Goal: Information Seeking & Learning: Learn about a topic

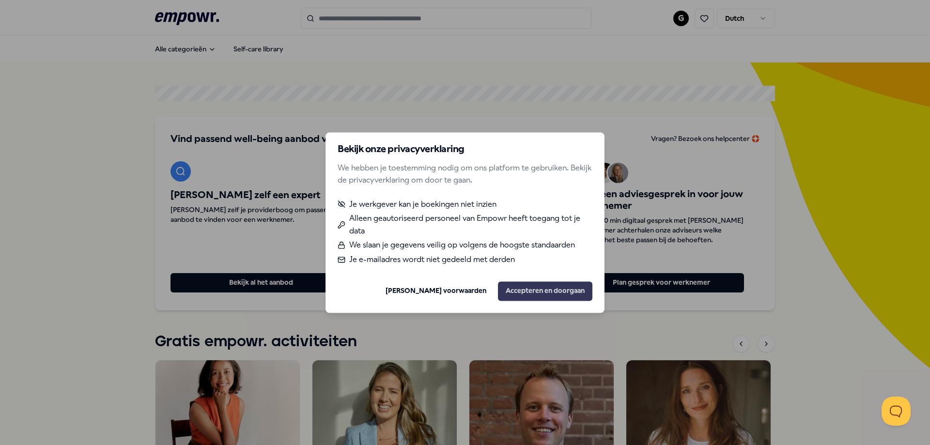
click at [535, 285] on button "Accepteren en doorgaan" at bounding box center [545, 291] width 94 height 19
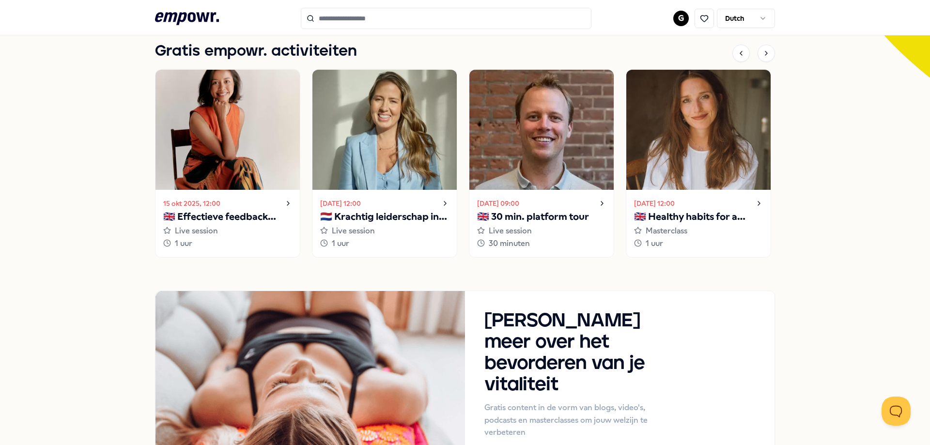
scroll to position [194, 0]
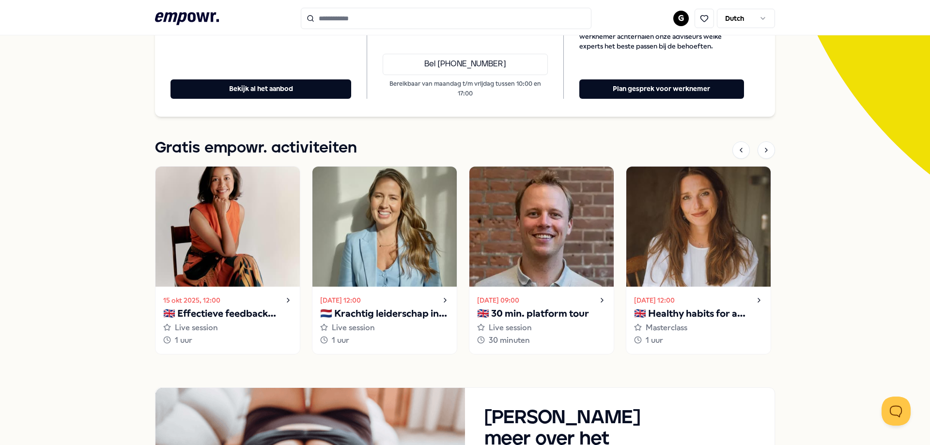
click at [345, 20] on input "Search for products, categories or subcategories" at bounding box center [446, 18] width 291 height 21
click at [372, 20] on input "Search for products, categories or subcategories" at bounding box center [446, 18] width 291 height 21
type input "*"
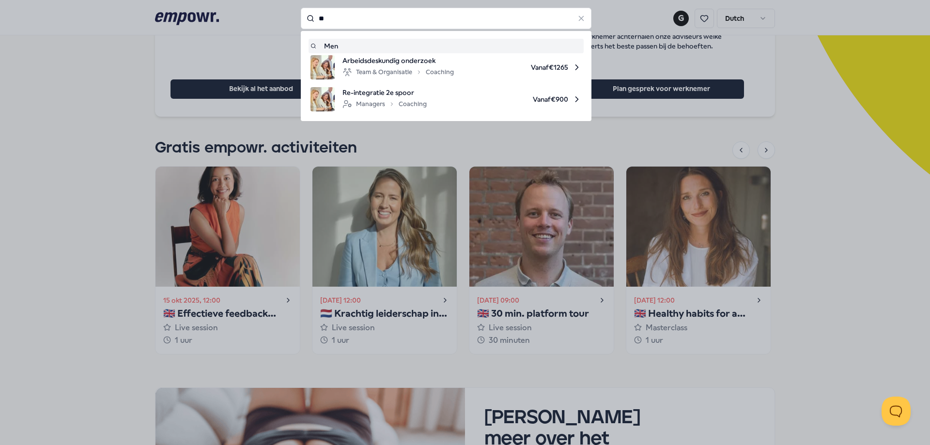
type input "*"
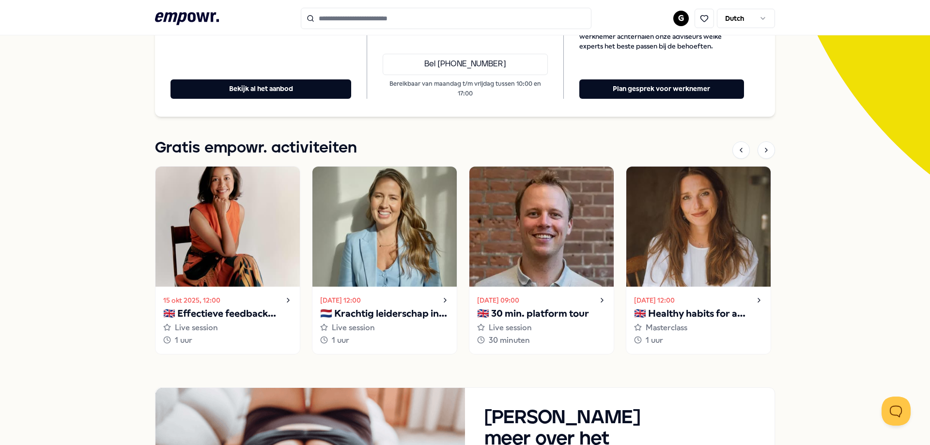
type input "*"
click at [321, 146] on h1 "Gratis empowr. activiteiten" at bounding box center [256, 148] width 202 height 24
click at [763, 153] on icon at bounding box center [767, 150] width 8 height 8
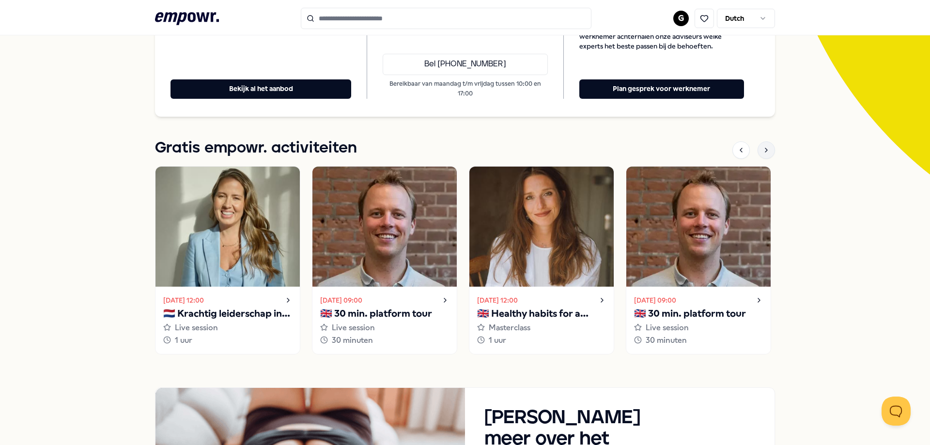
click at [763, 153] on icon at bounding box center [767, 150] width 8 height 8
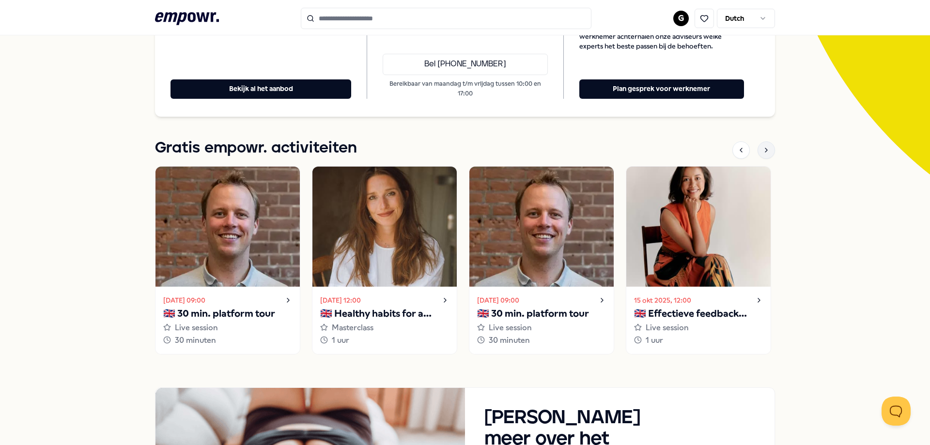
click at [763, 153] on icon at bounding box center [767, 150] width 8 height 8
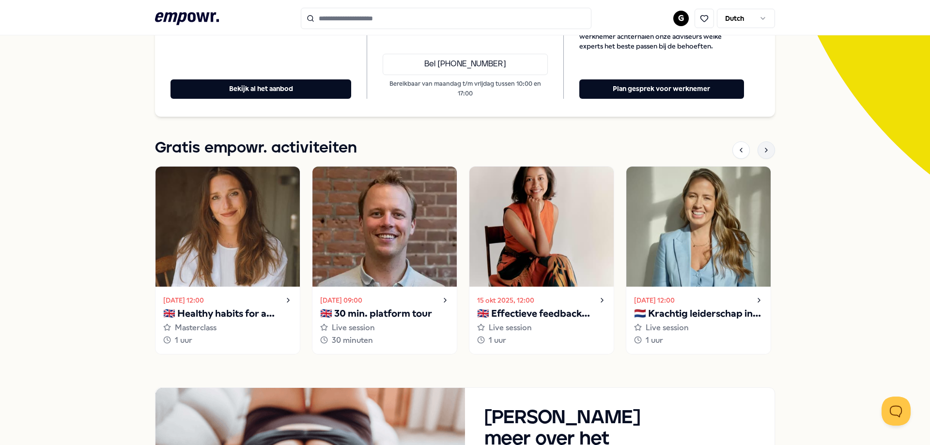
click at [763, 153] on icon at bounding box center [767, 150] width 8 height 8
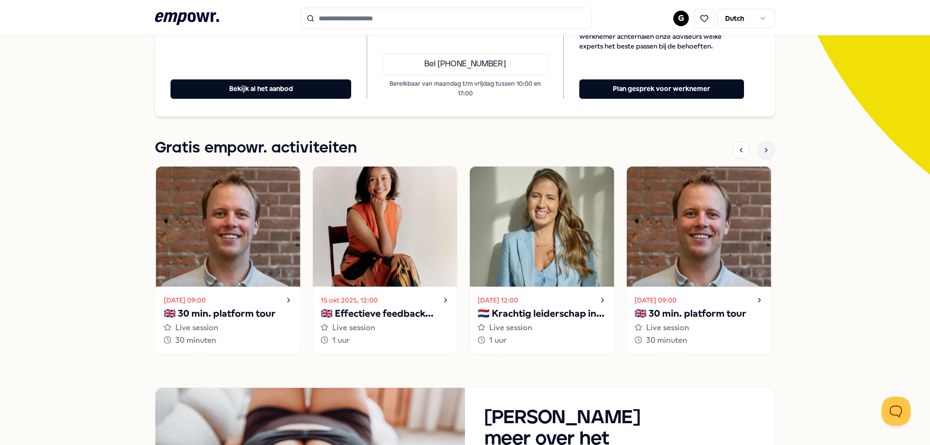
click at [763, 153] on icon at bounding box center [767, 150] width 8 height 8
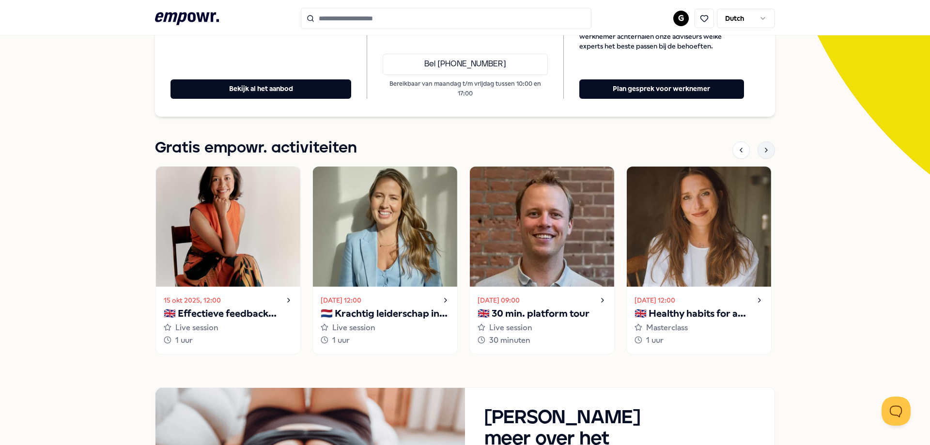
click at [763, 153] on icon at bounding box center [767, 150] width 8 height 8
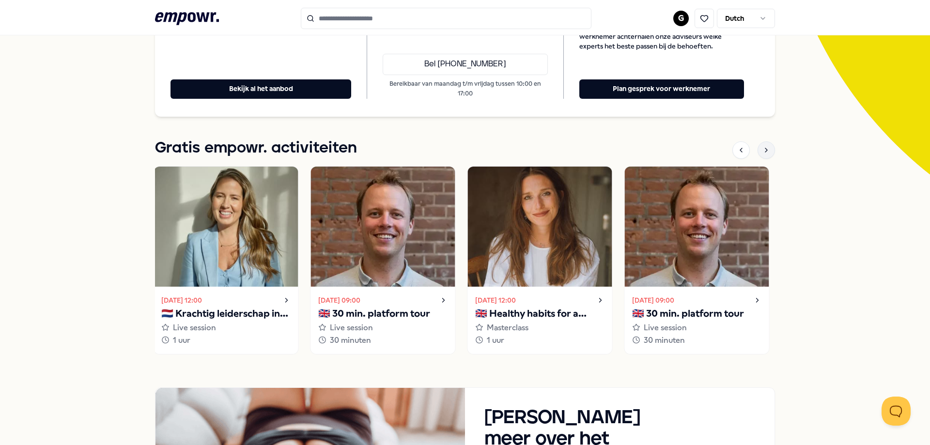
click at [763, 154] on icon at bounding box center [767, 150] width 8 height 8
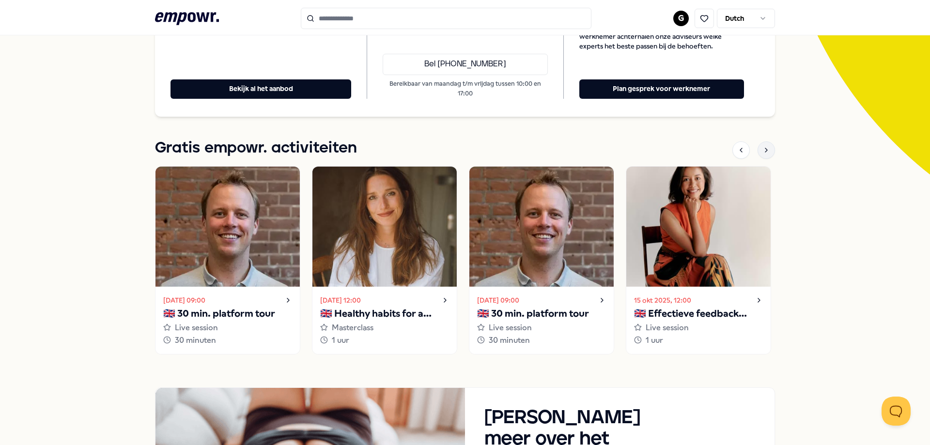
click at [763, 154] on icon at bounding box center [767, 150] width 8 height 8
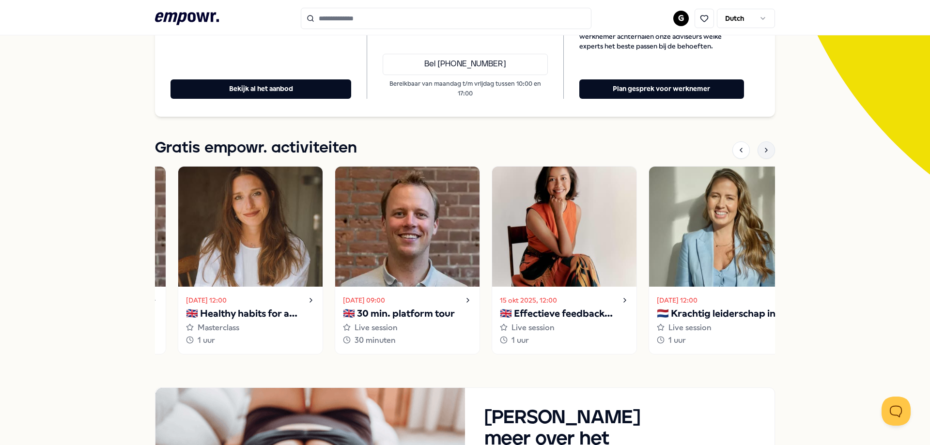
click at [763, 154] on icon at bounding box center [767, 150] width 8 height 8
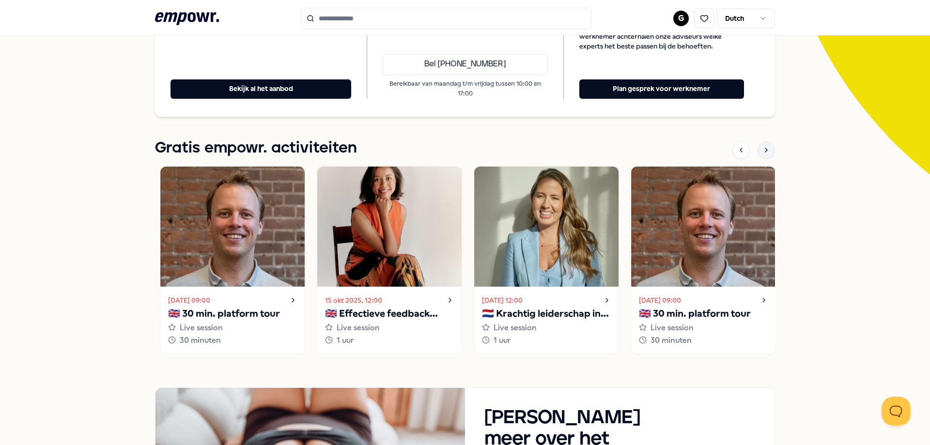
click at [763, 154] on icon at bounding box center [767, 150] width 8 height 8
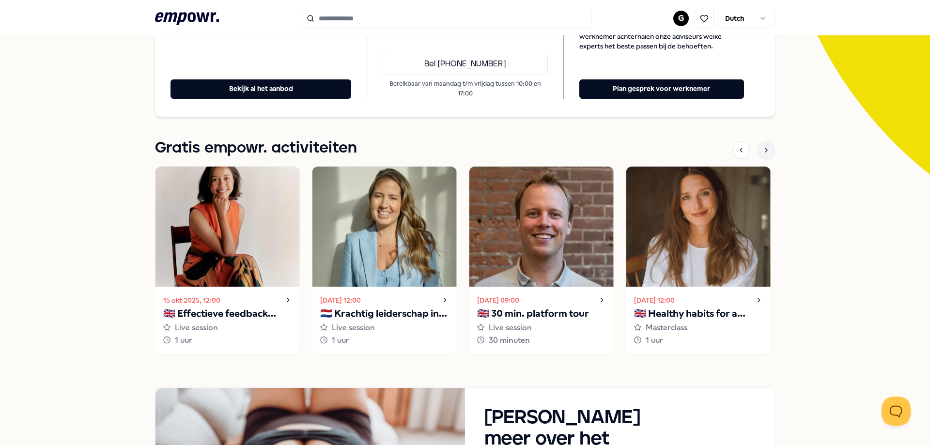
click at [763, 154] on icon at bounding box center [767, 150] width 8 height 8
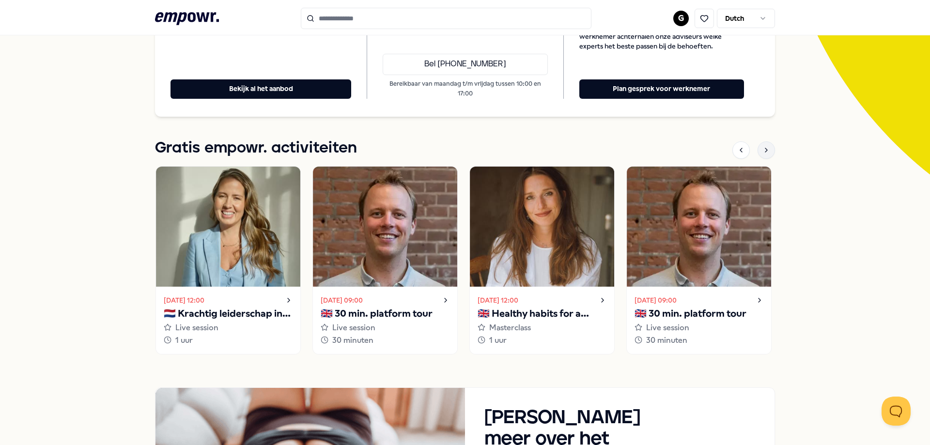
click at [763, 154] on icon at bounding box center [767, 150] width 8 height 8
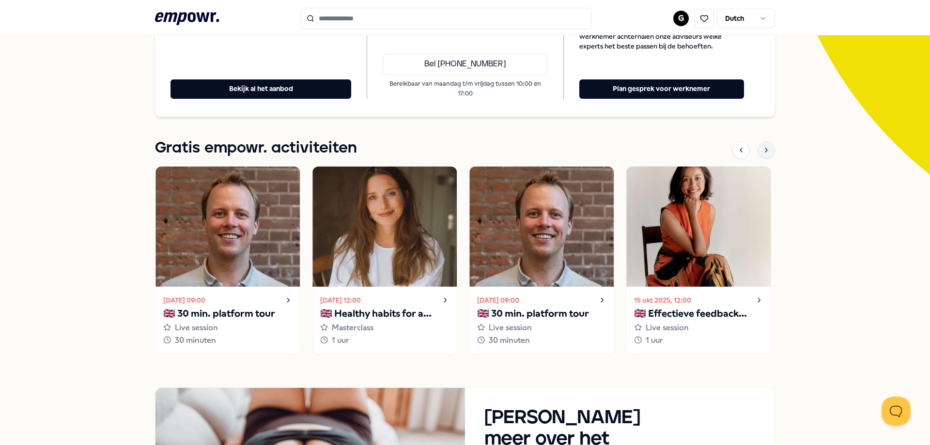
click at [763, 154] on icon at bounding box center [767, 150] width 8 height 8
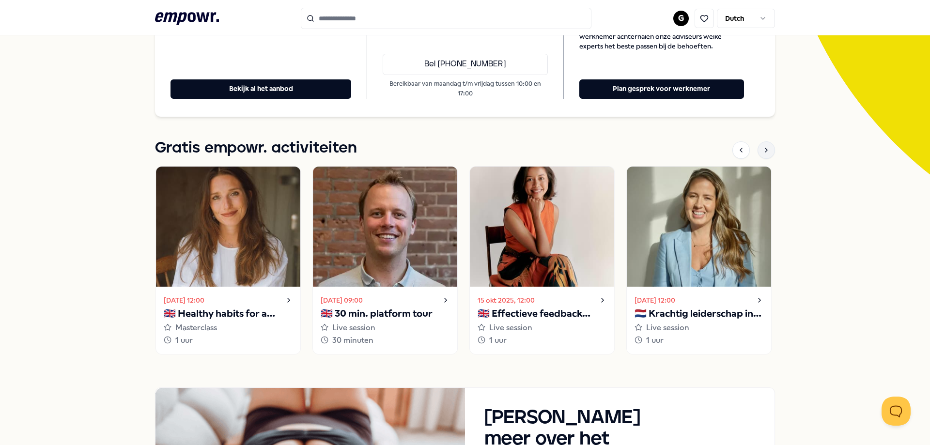
click at [763, 154] on icon at bounding box center [767, 150] width 8 height 8
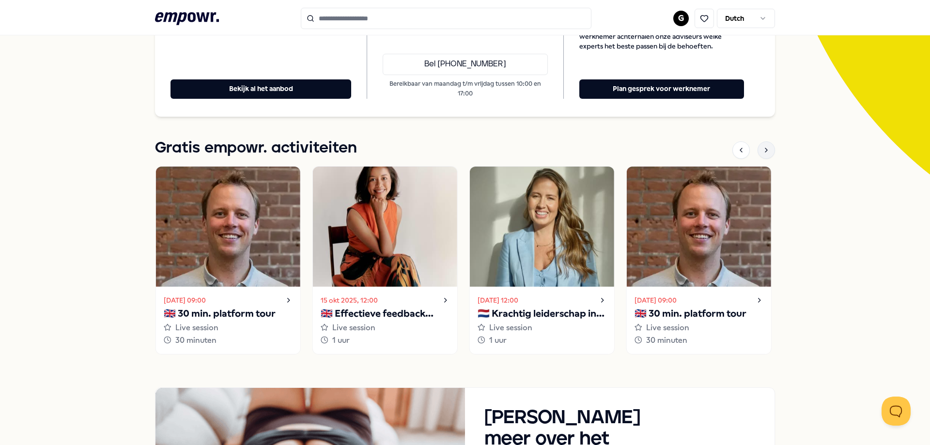
click at [763, 154] on icon at bounding box center [767, 150] width 8 height 8
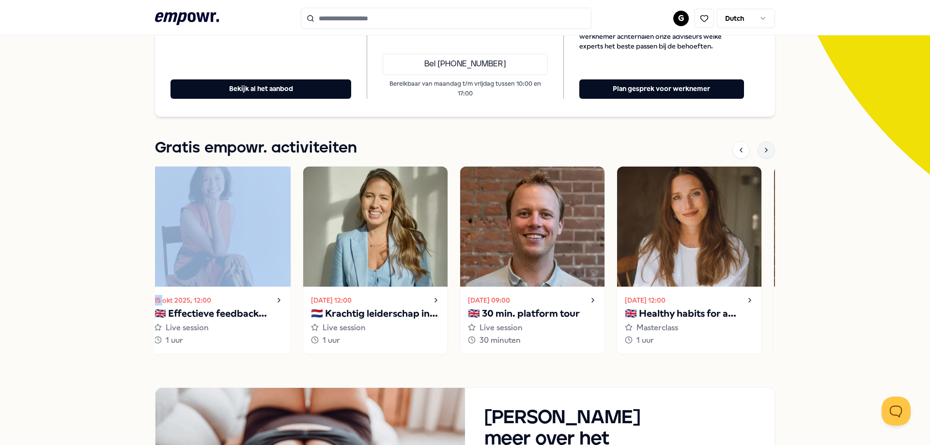
click at [763, 154] on icon at bounding box center [767, 150] width 8 height 8
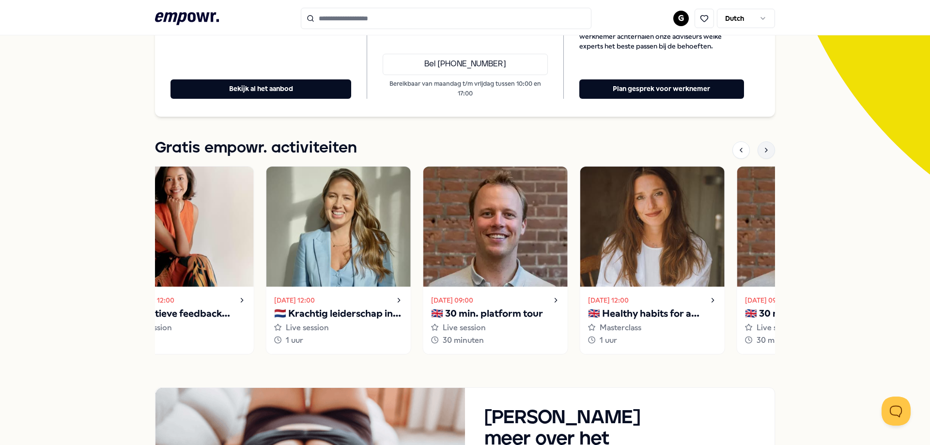
click at [763, 154] on icon at bounding box center [767, 150] width 8 height 8
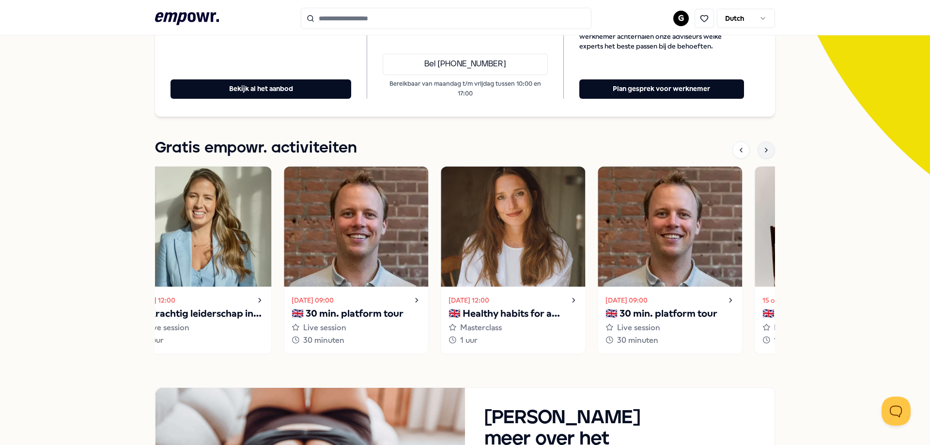
click at [763, 154] on icon at bounding box center [767, 150] width 8 height 8
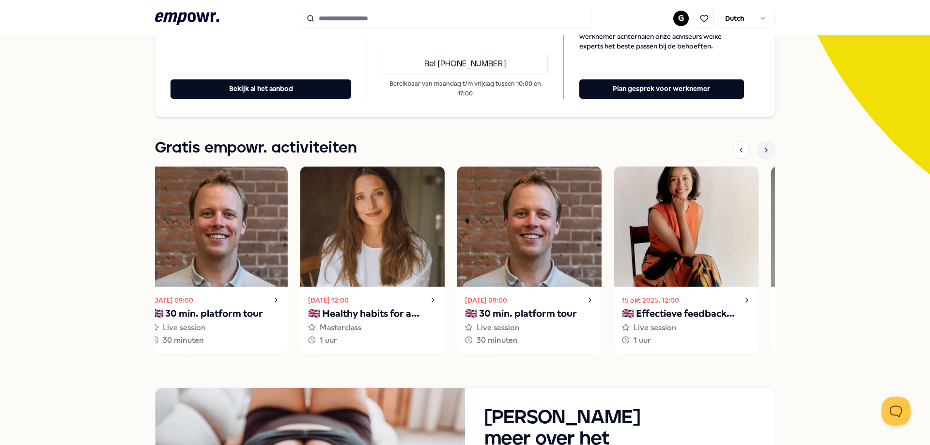
click at [763, 154] on icon at bounding box center [767, 150] width 8 height 8
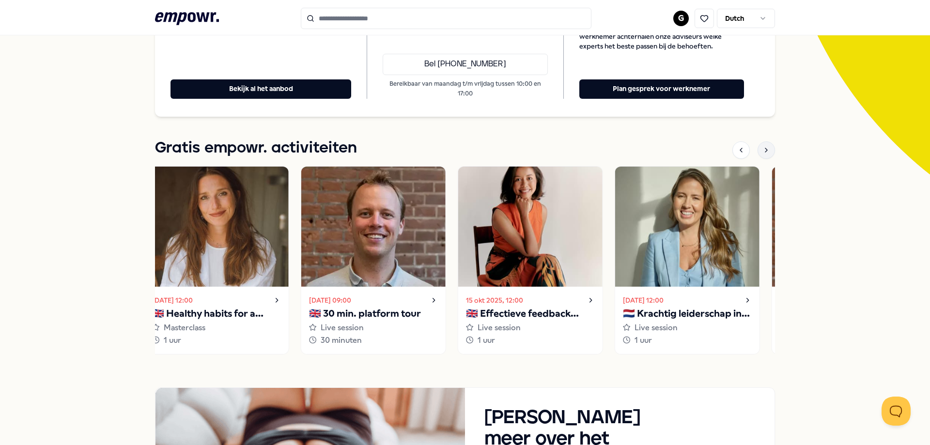
click at [763, 154] on icon at bounding box center [767, 150] width 8 height 8
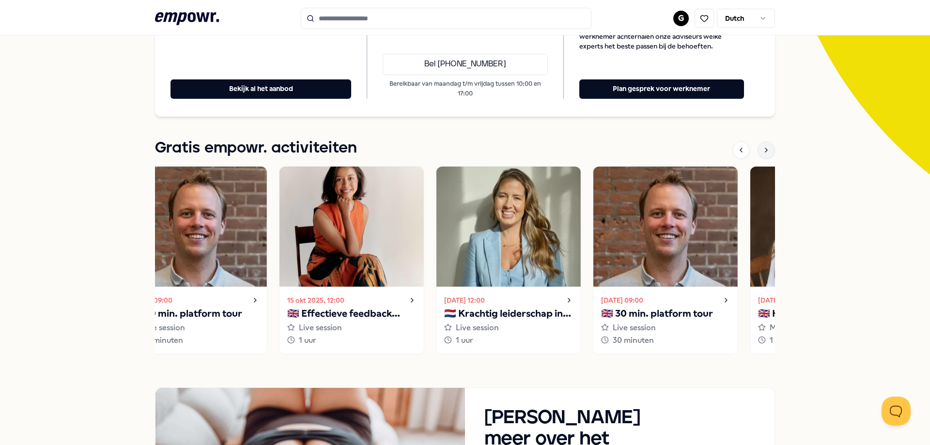
click at [763, 154] on icon at bounding box center [767, 150] width 8 height 8
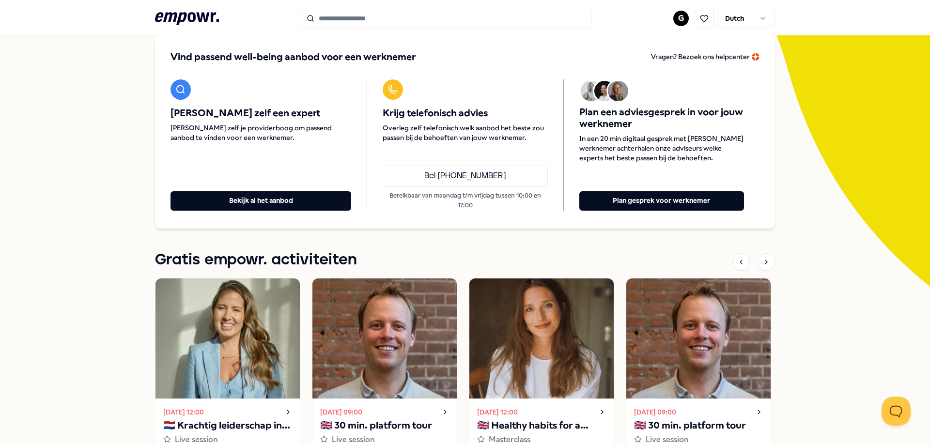
scroll to position [0, 0]
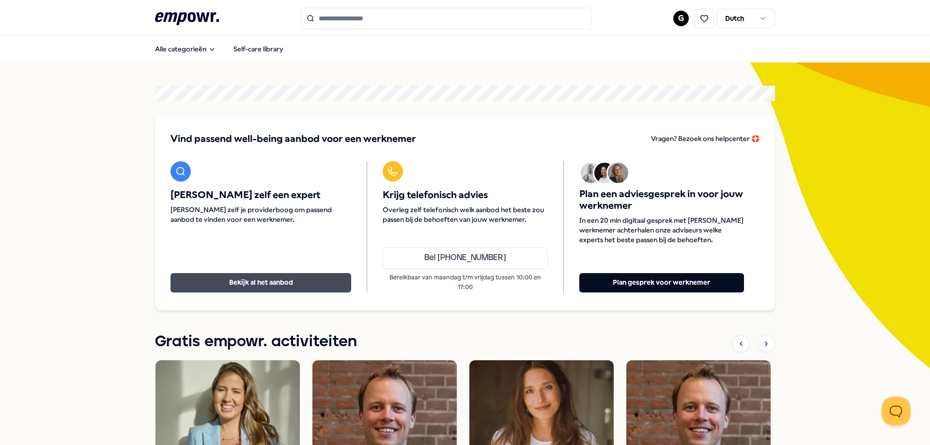
click at [294, 284] on button "Bekijk al het aanbod" at bounding box center [261, 282] width 181 height 19
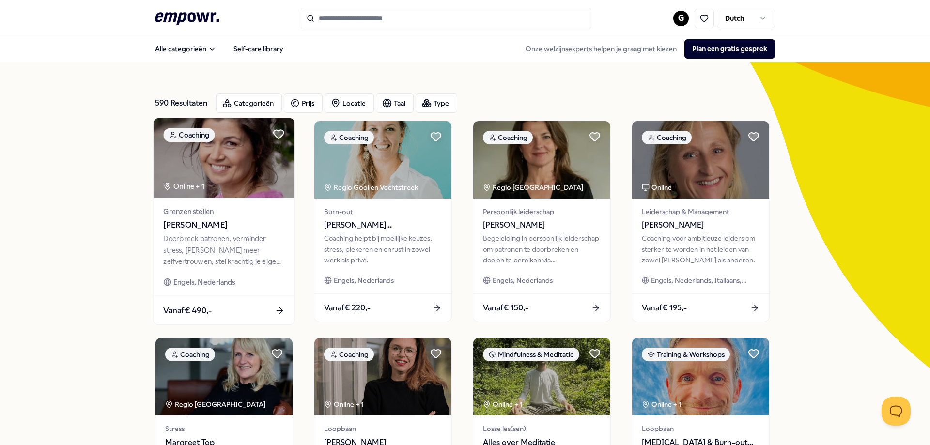
click at [277, 316] on icon at bounding box center [280, 311] width 10 height 10
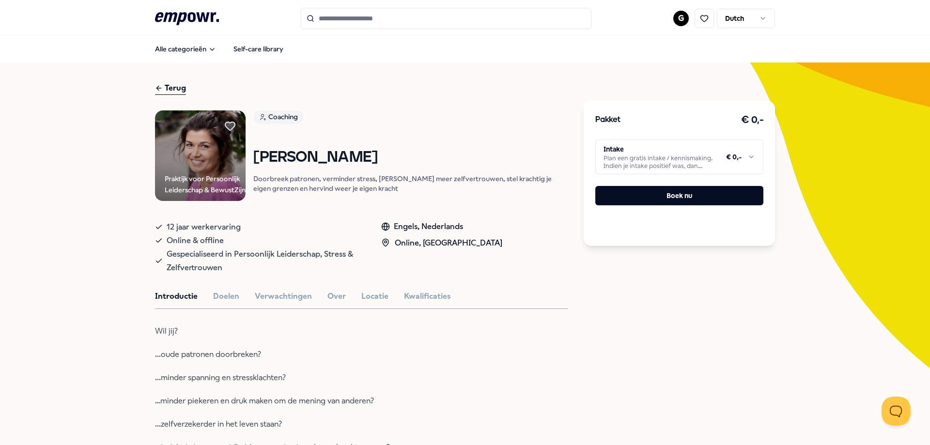
click at [732, 154] on html ".empowr-logo_svg__cls-1{fill:#03032f} G Dutch Alle categorieën Self-care librar…" at bounding box center [465, 222] width 930 height 445
click at [689, 162] on html ".empowr-logo_svg__cls-1{fill:#03032f} G Dutch Alle categorieën Self-care librar…" at bounding box center [465, 222] width 930 height 445
click at [684, 194] on button "Boek nu" at bounding box center [680, 195] width 168 height 19
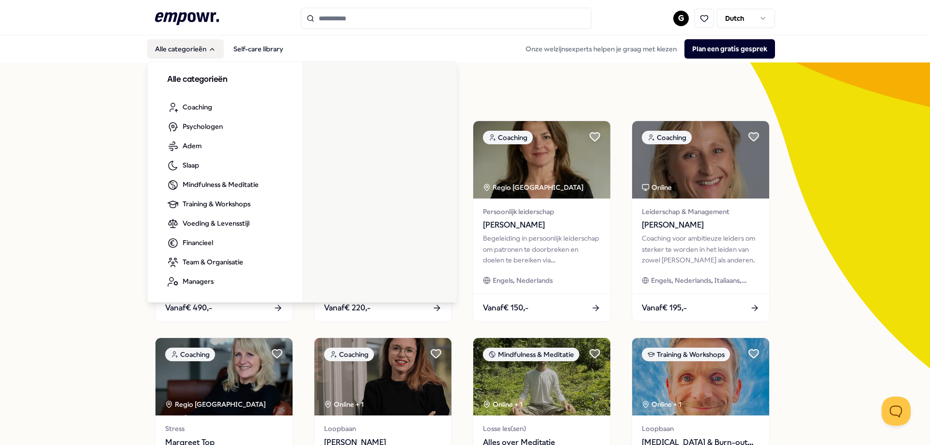
click at [172, 47] on button "Alle categorieën" at bounding box center [185, 48] width 77 height 19
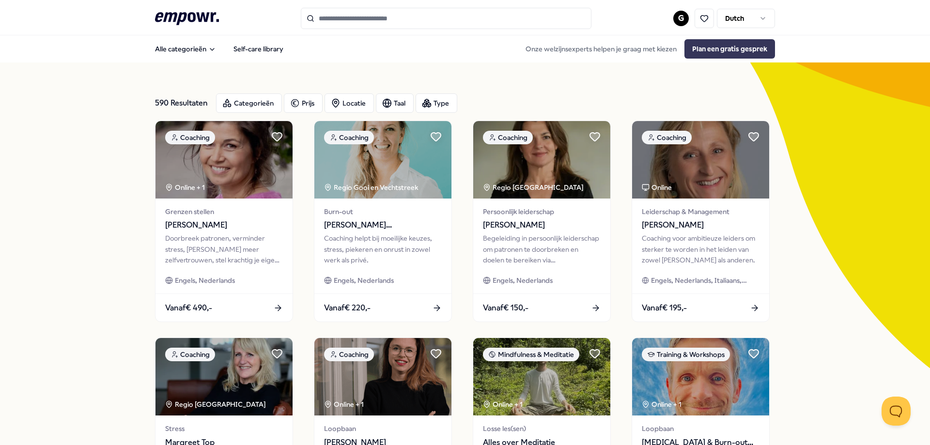
click at [723, 48] on button "Plan een gratis gesprek" at bounding box center [730, 48] width 91 height 19
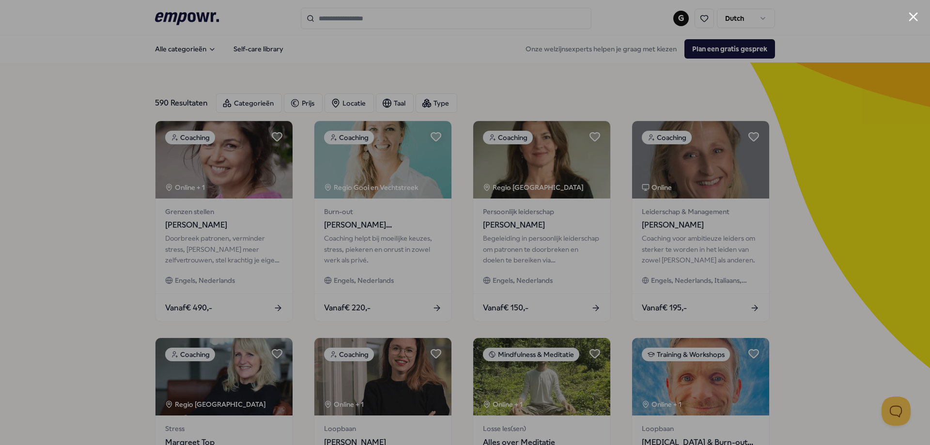
click at [912, 17] on button "Close modal" at bounding box center [913, 16] width 9 height 9
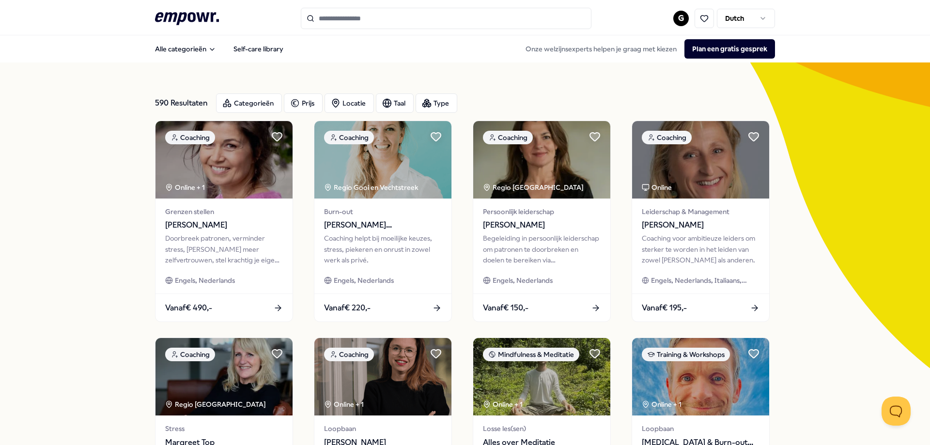
click at [413, 28] on input "Search for products, categories or subcategories" at bounding box center [446, 18] width 291 height 21
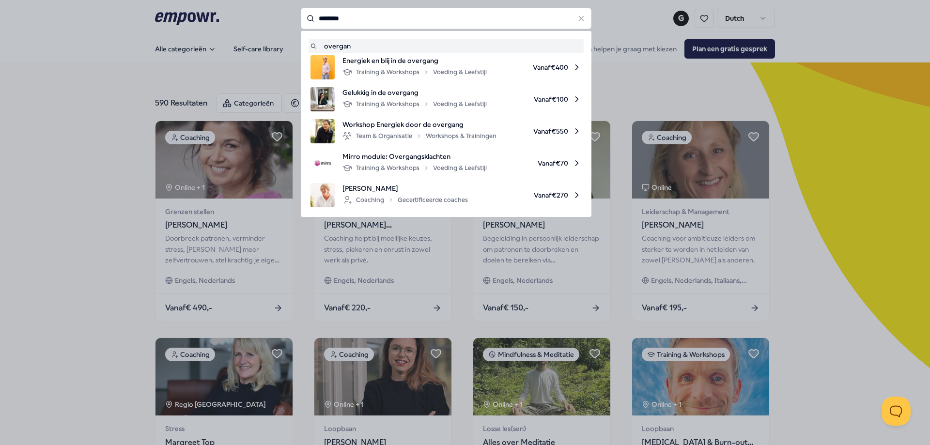
type input "********"
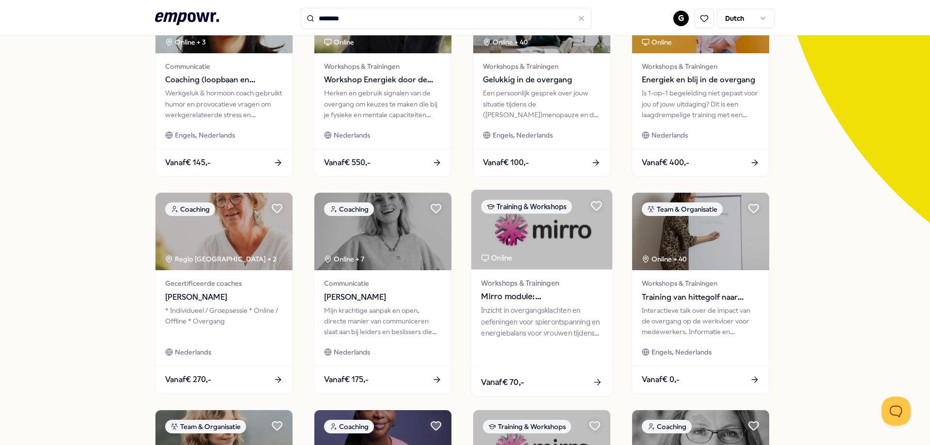
scroll to position [48, 0]
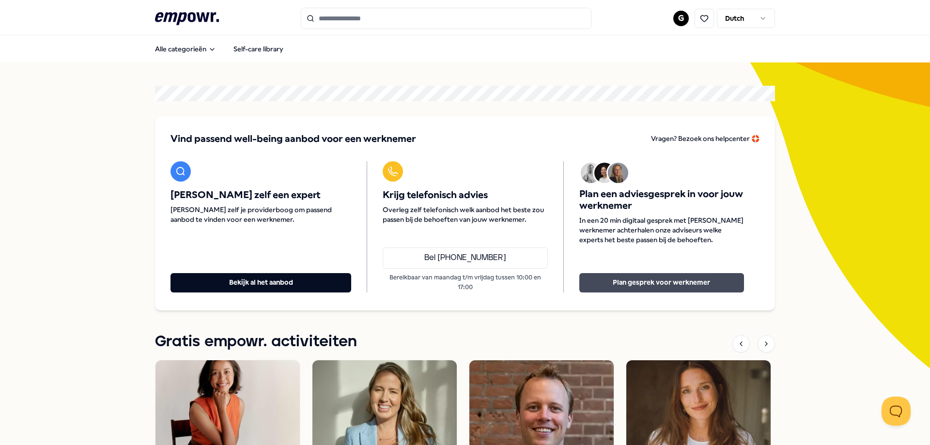
click at [706, 280] on button "Plan gesprek voor werknemer" at bounding box center [662, 282] width 165 height 19
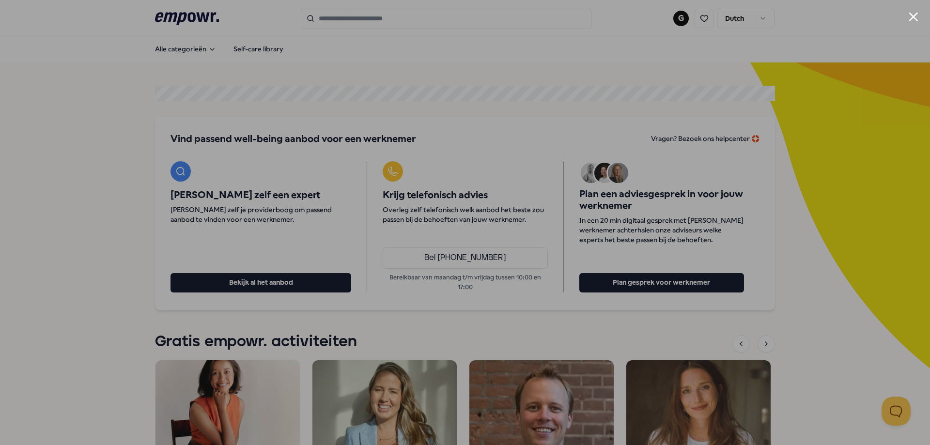
click at [913, 14] on button "Close modal" at bounding box center [913, 16] width 9 height 9
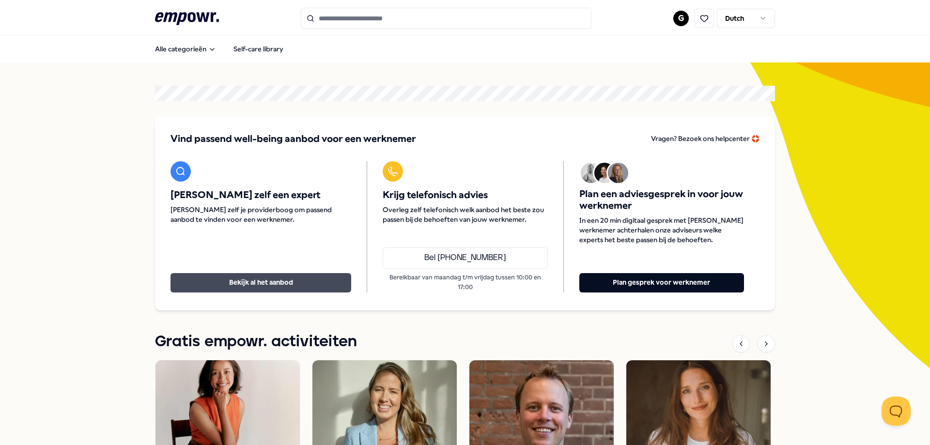
click at [255, 283] on button "Bekijk al het aanbod" at bounding box center [261, 282] width 181 height 19
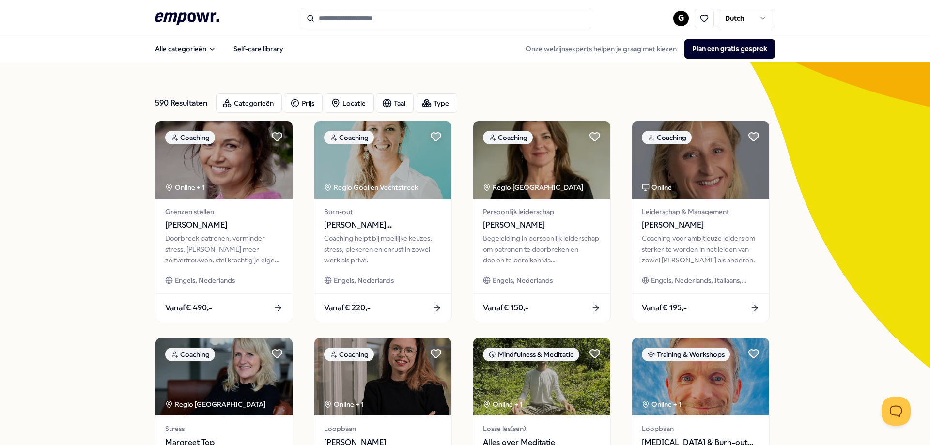
click at [368, 25] on input "Search for products, categories or subcategories" at bounding box center [446, 18] width 291 height 21
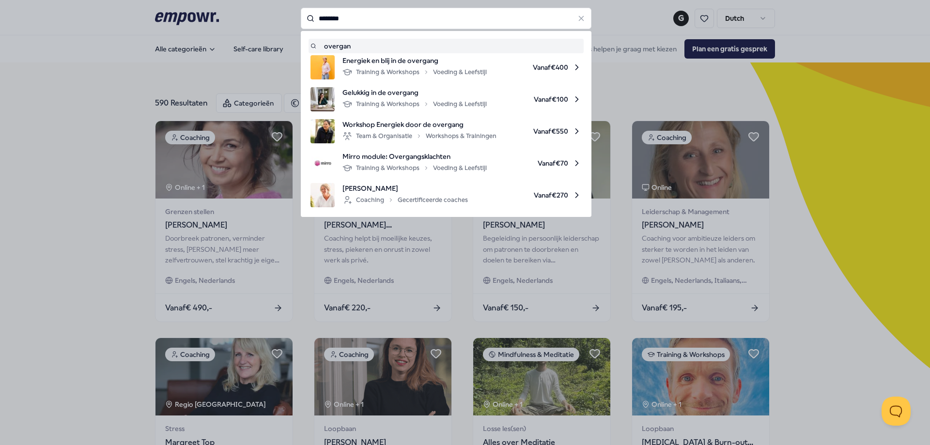
type input "********"
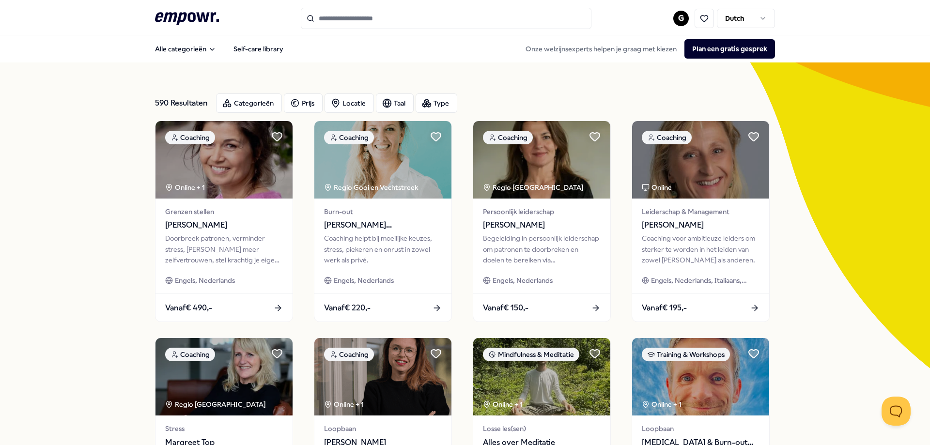
type input "********"
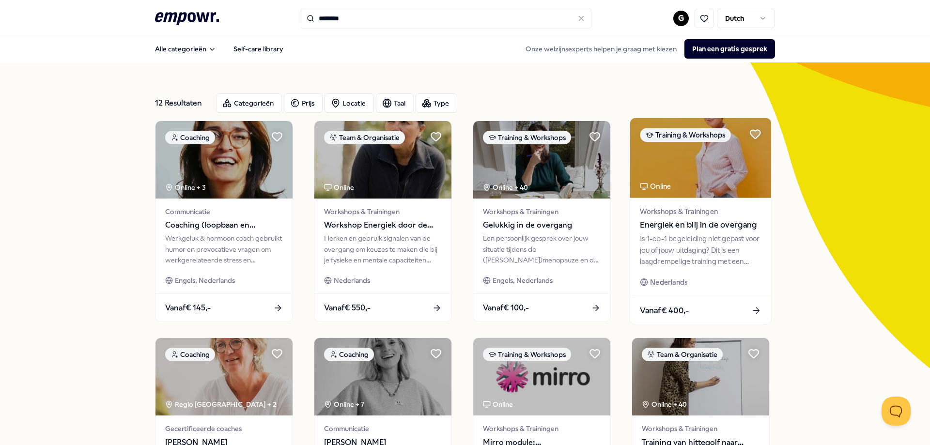
click at [645, 177] on img at bounding box center [700, 158] width 141 height 80
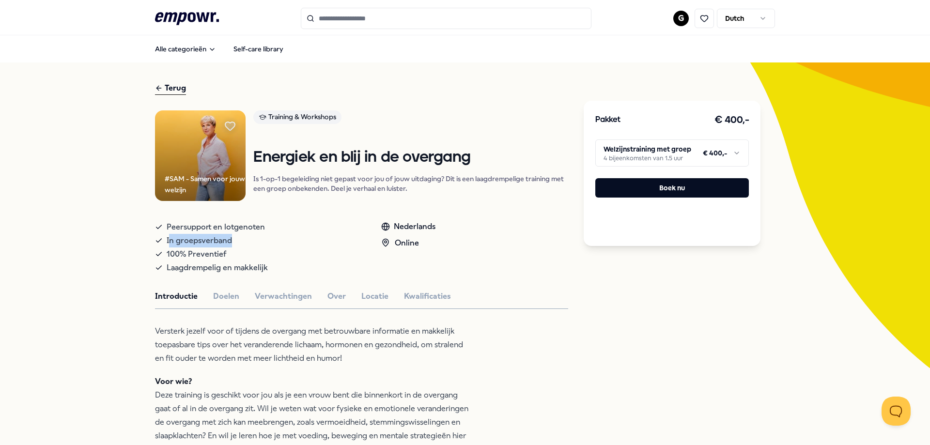
drag, startPoint x: 165, startPoint y: 236, endPoint x: 239, endPoint y: 242, distance: 74.3
click at [239, 242] on div "In groepsverband" at bounding box center [258, 241] width 207 height 14
click at [733, 150] on html ".empowr-logo_svg__cls-1{fill:#03032f} G Dutch Alle categorieën Self-care librar…" at bounding box center [465, 222] width 930 height 445
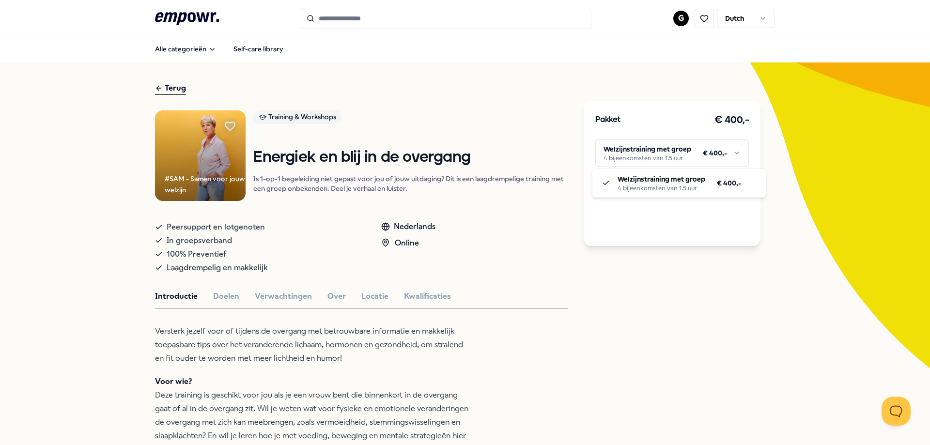
click at [733, 151] on html ".empowr-logo_svg__cls-1{fill:#03032f} G Dutch Alle categorieën Self-care librar…" at bounding box center [465, 222] width 930 height 445
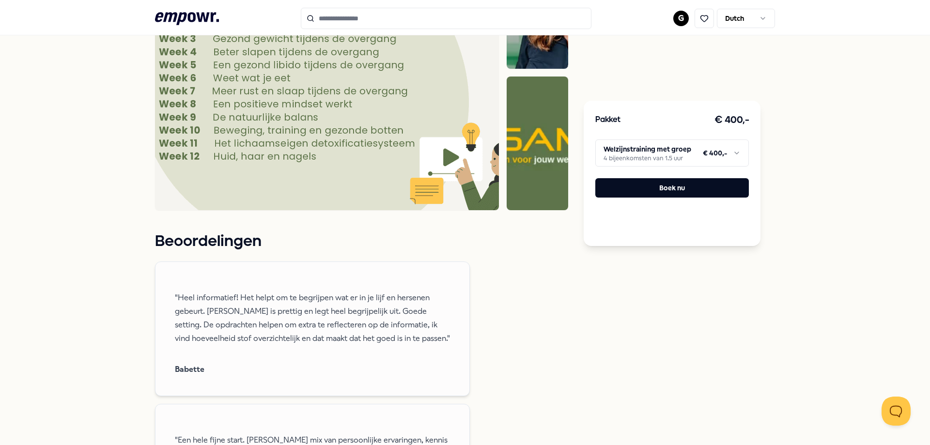
scroll to position [727, 0]
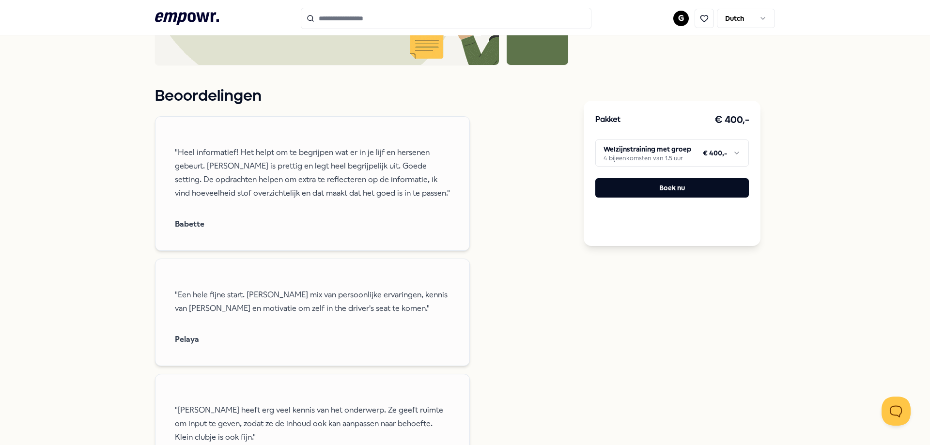
type input "********"
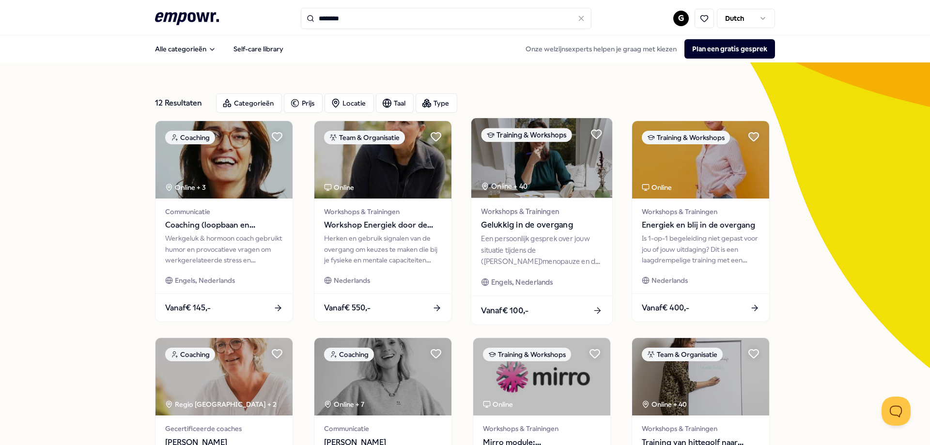
click at [577, 170] on img at bounding box center [542, 158] width 141 height 80
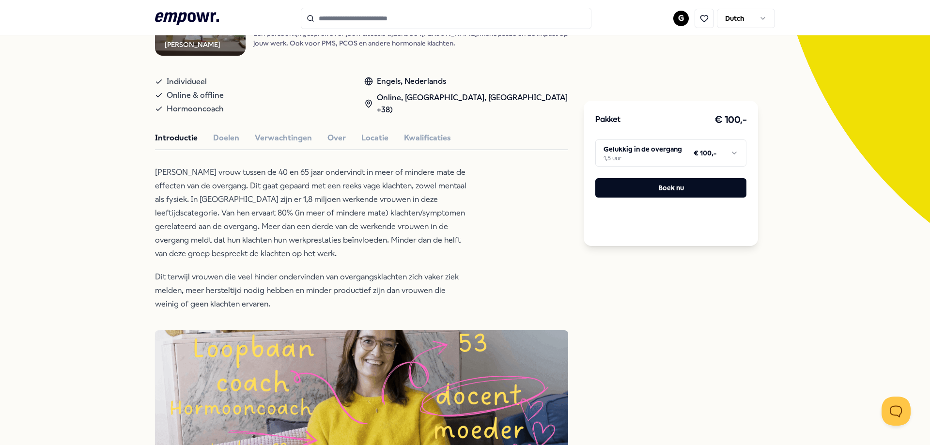
scroll to position [48, 0]
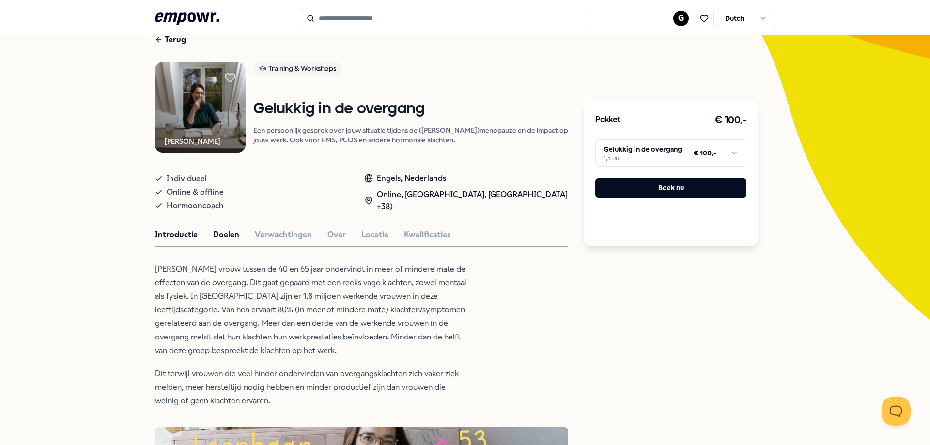
click at [228, 232] on button "Doelen" at bounding box center [226, 235] width 26 height 13
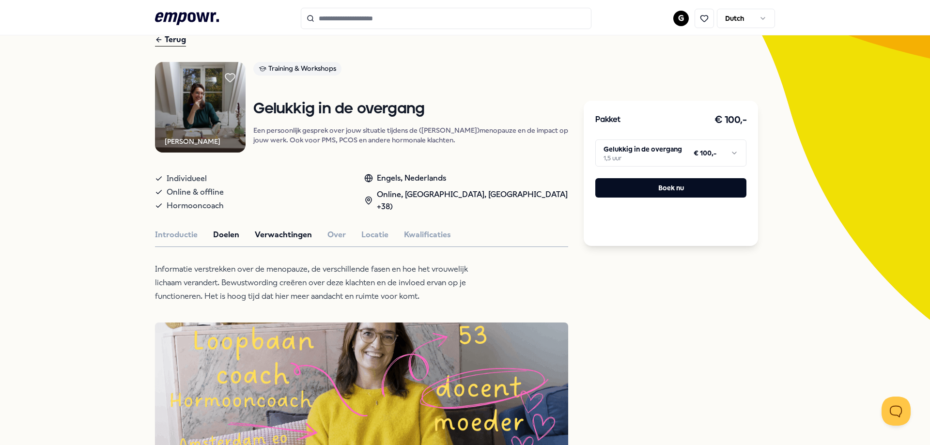
click at [292, 238] on button "Verwachtingen" at bounding box center [283, 235] width 57 height 13
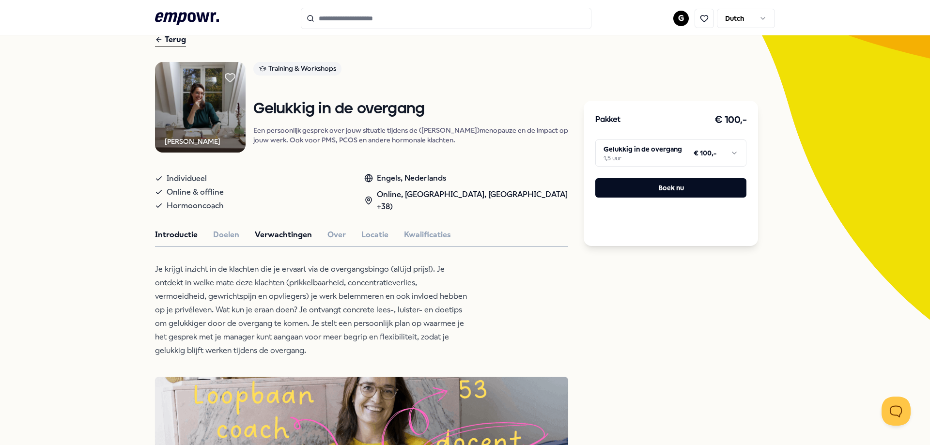
click at [169, 239] on button "Introductie" at bounding box center [176, 235] width 43 height 13
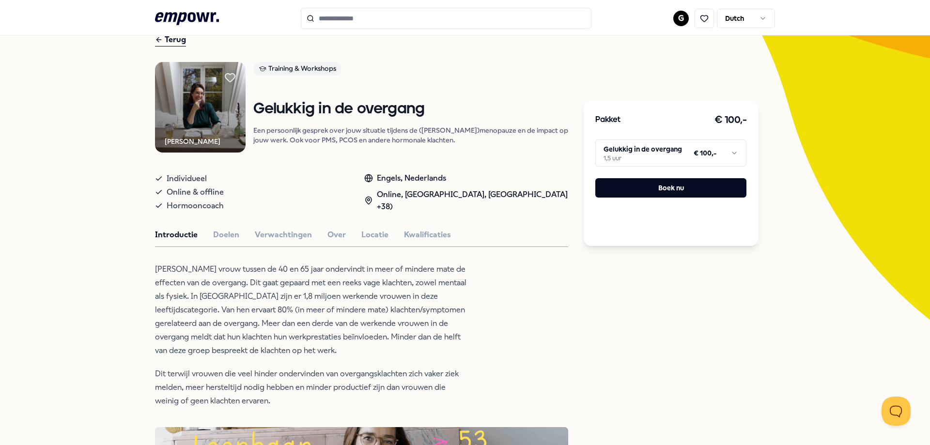
click at [314, 239] on div "Introductie Doelen Verwachtingen Over Locatie Kwalificaties" at bounding box center [361, 235] width 413 height 13
click at [299, 236] on button "Verwachtingen" at bounding box center [283, 235] width 57 height 13
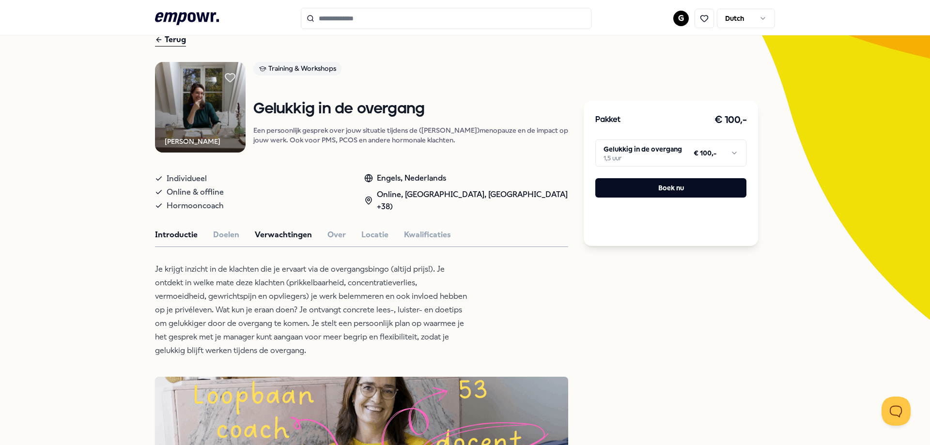
click at [170, 234] on button "Introductie" at bounding box center [176, 235] width 43 height 13
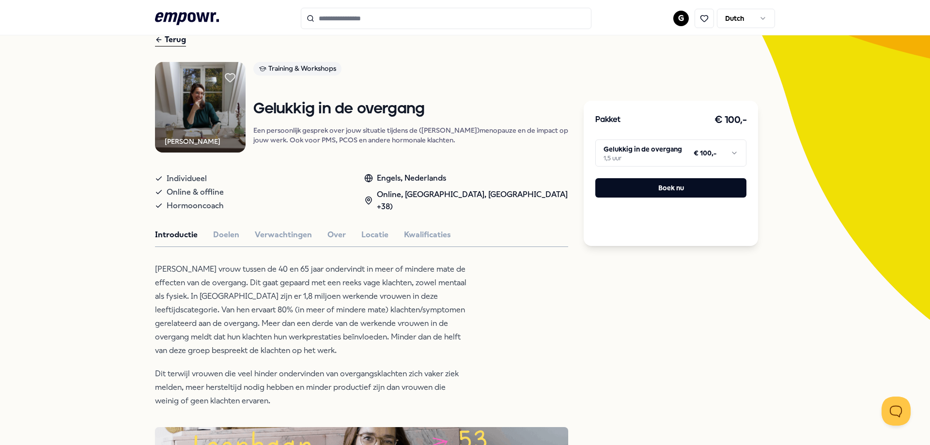
type input "********"
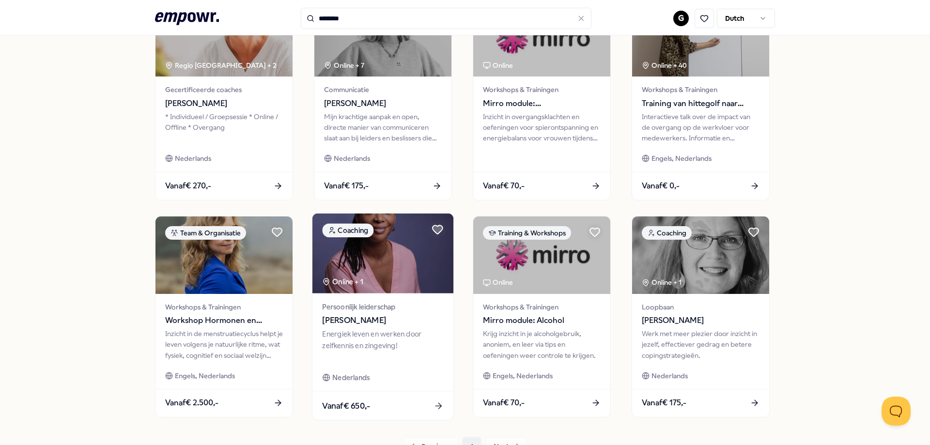
scroll to position [422, 0]
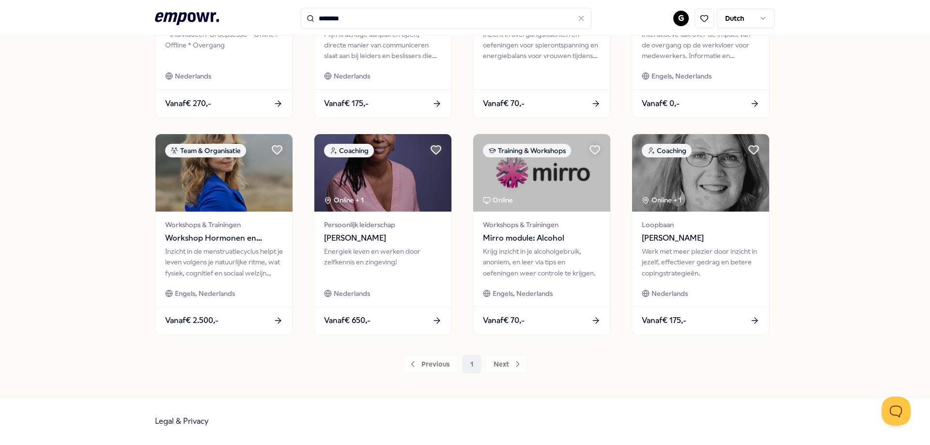
click at [511, 372] on div "Previous 1 Next" at bounding box center [465, 364] width 620 height 19
click at [503, 369] on div "Previous 1 Next" at bounding box center [465, 364] width 620 height 19
click at [494, 368] on div "Previous 1 Next" at bounding box center [465, 364] width 620 height 19
click at [503, 362] on div "Previous 1 Next" at bounding box center [465, 364] width 620 height 19
click at [513, 369] on div "Previous 1 Next" at bounding box center [465, 364] width 620 height 19
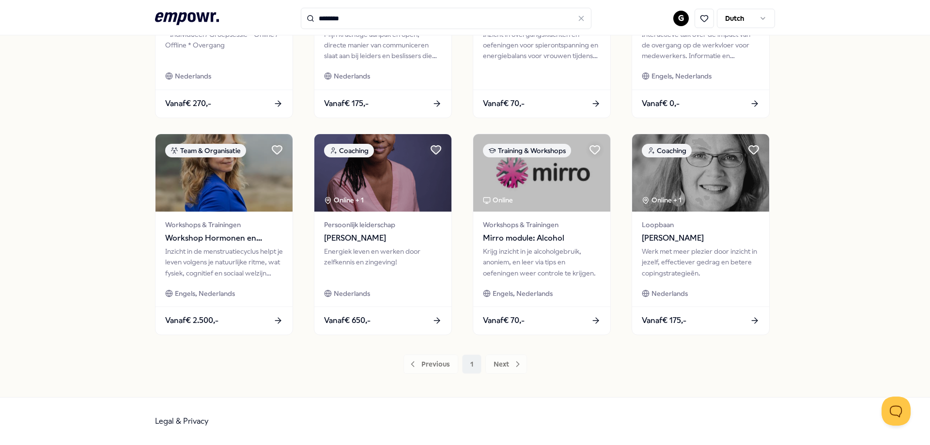
click at [512, 362] on div "Previous 1 Next" at bounding box center [465, 364] width 620 height 19
click at [482, 362] on div "Previous 1 Next" at bounding box center [465, 364] width 620 height 19
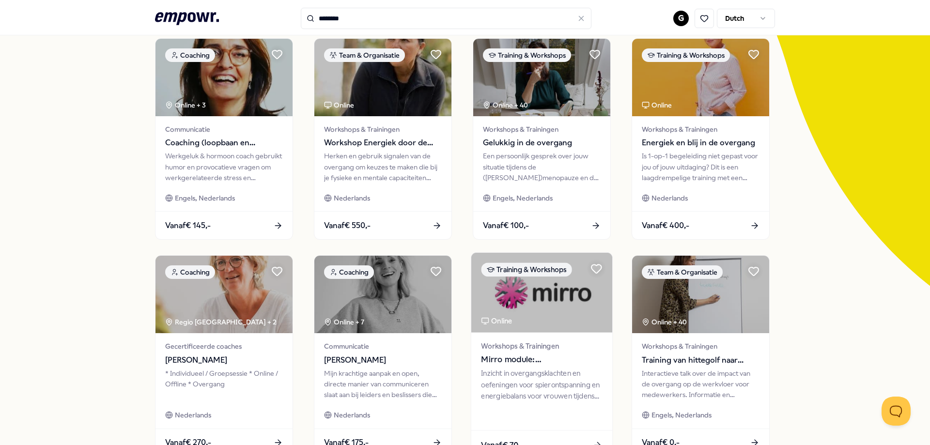
scroll to position [0, 0]
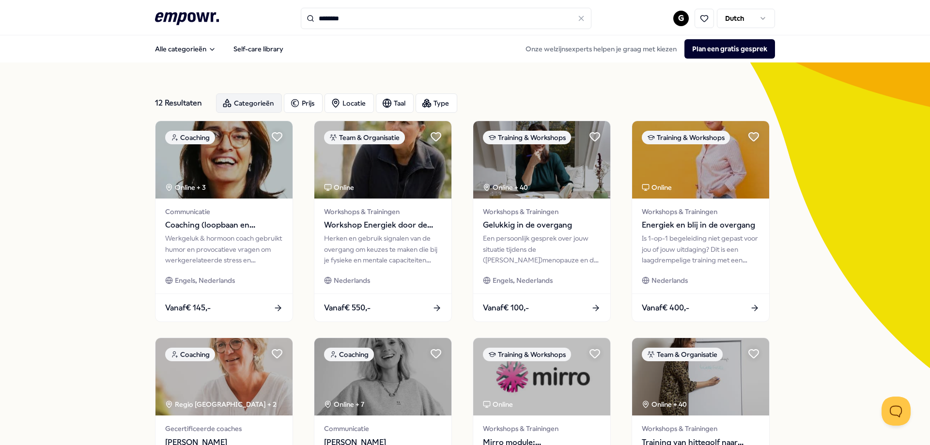
click at [227, 101] on icon "button" at bounding box center [227, 103] width 10 height 10
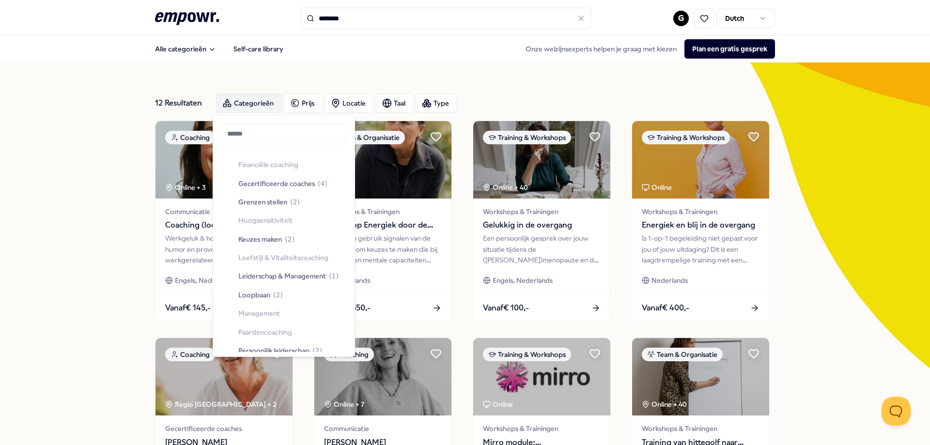
scroll to position [339, 0]
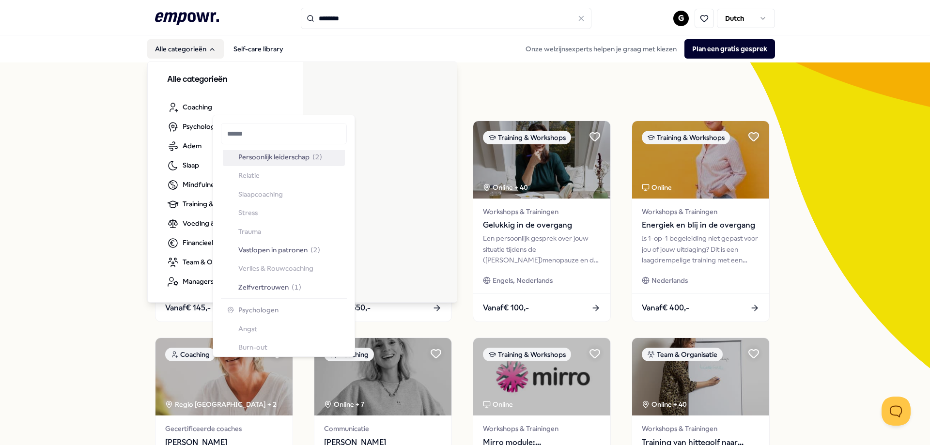
click at [170, 50] on button "Alle categorieën" at bounding box center [185, 48] width 77 height 19
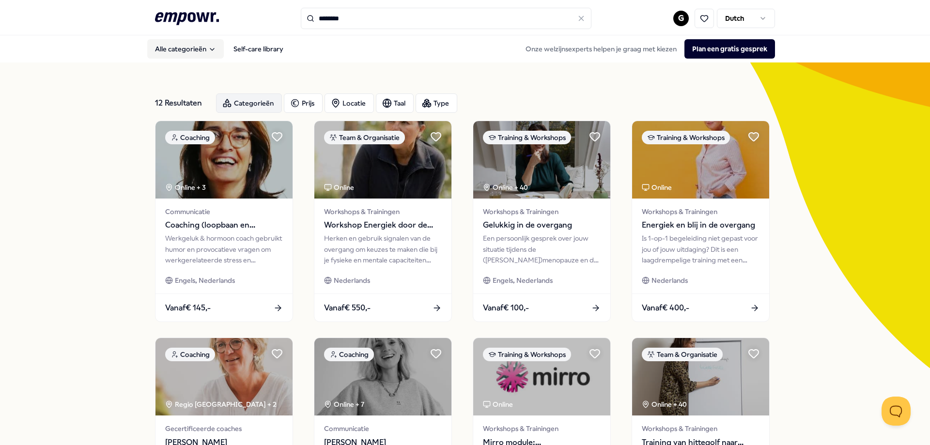
click at [177, 53] on button "Alle categorieën" at bounding box center [185, 48] width 77 height 19
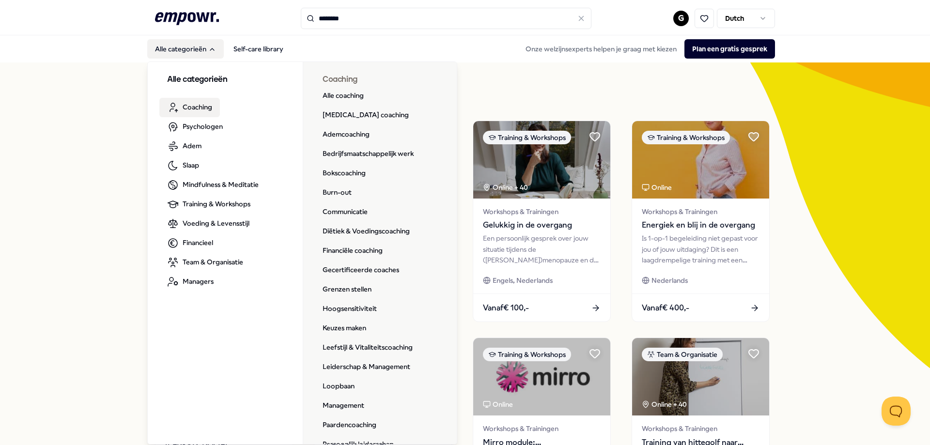
click at [207, 112] on span "Coaching" at bounding box center [198, 107] width 30 height 11
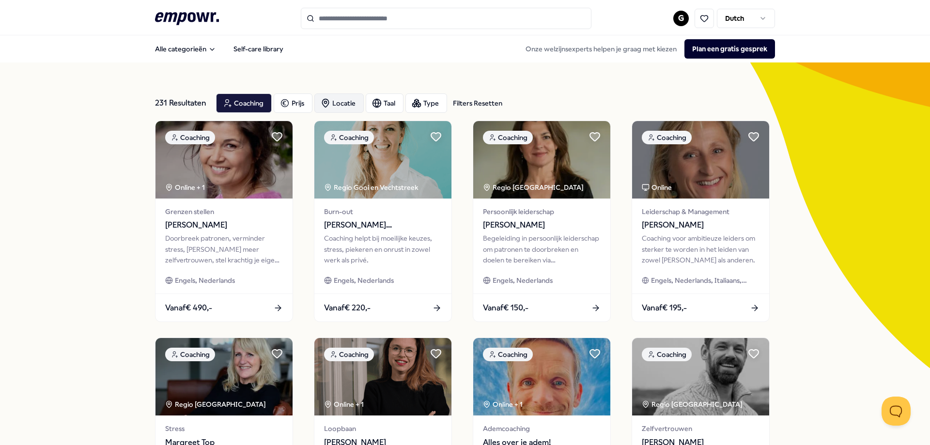
click at [341, 106] on div "Locatie" at bounding box center [339, 103] width 49 height 19
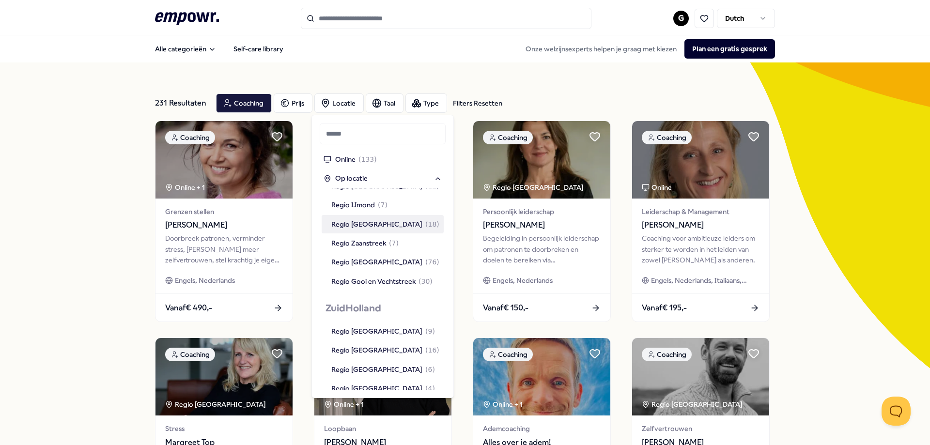
scroll to position [727, 0]
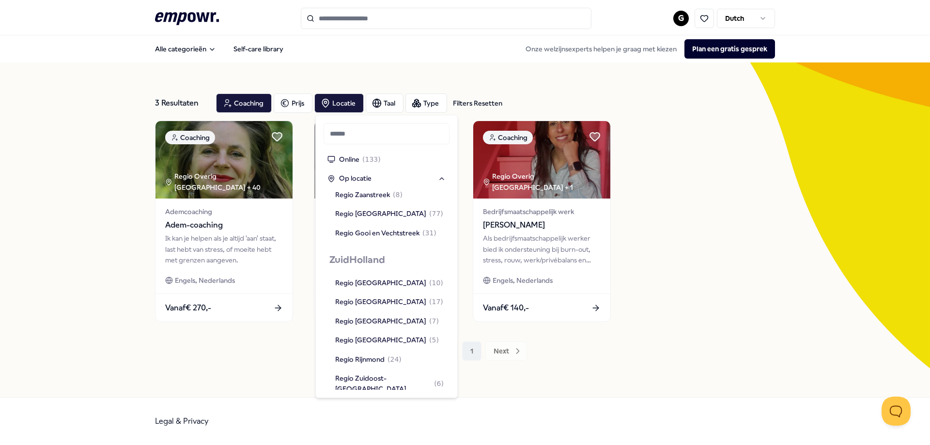
click at [366, 434] on div "Regio Zeeuws-[GEOGRAPHIC_DATA] ( 3 )" at bounding box center [389, 445] width 109 height 22
click at [210, 355] on div "Previous 1 Next" at bounding box center [465, 351] width 620 height 19
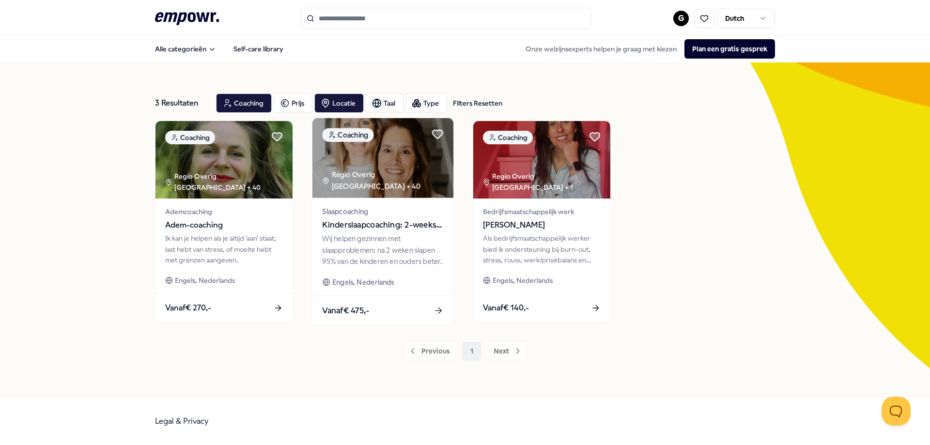
click at [434, 175] on img at bounding box center [383, 158] width 141 height 80
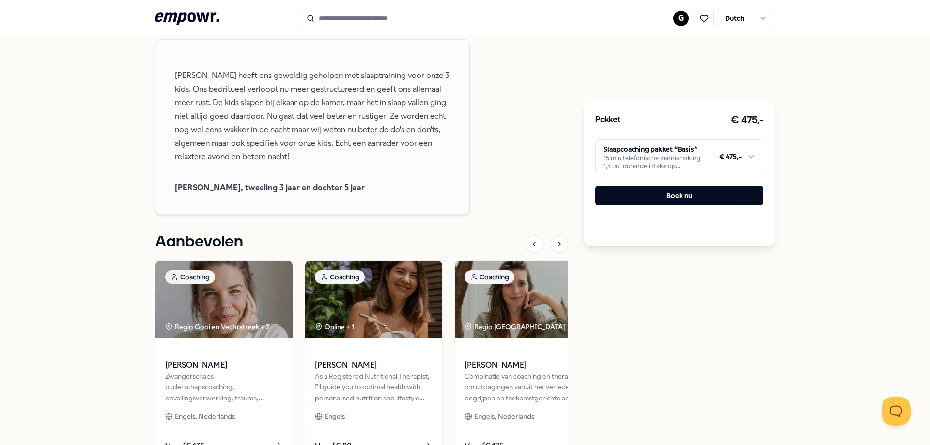
scroll to position [436, 0]
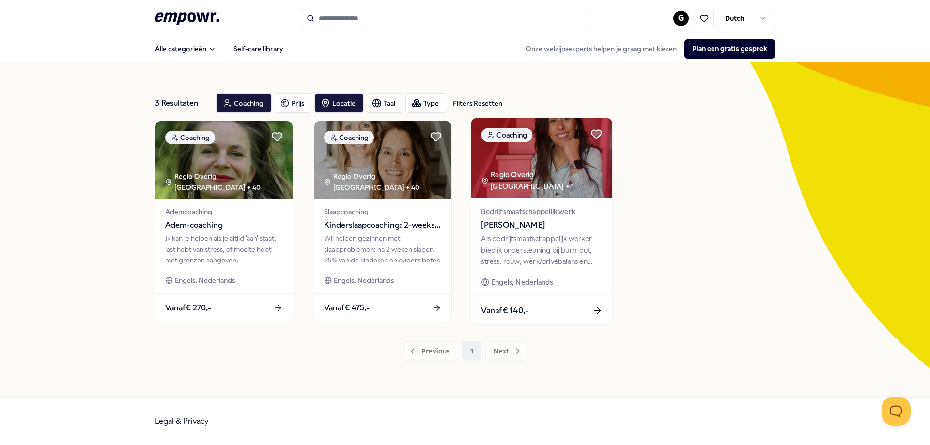
click at [571, 176] on img at bounding box center [542, 158] width 141 height 80
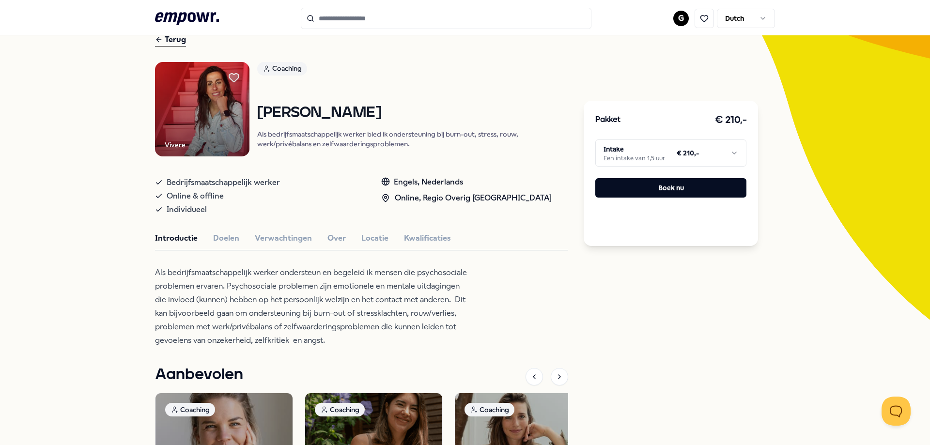
scroll to position [242, 0]
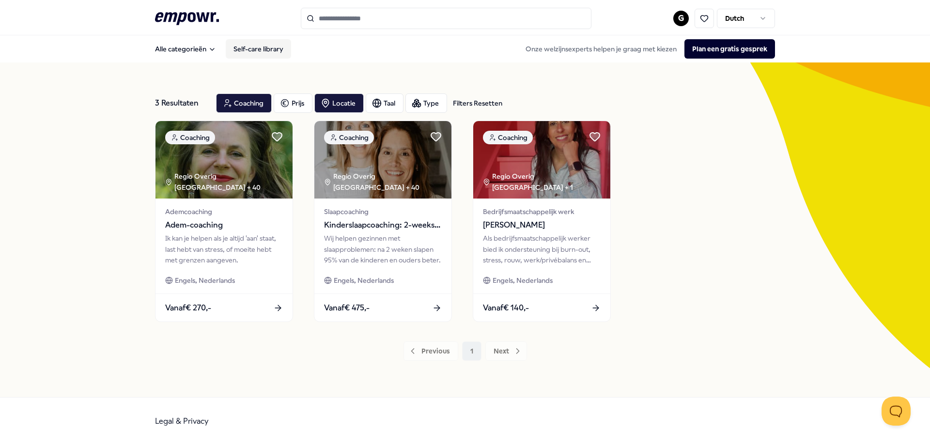
click at [255, 49] on link "Self-care library" at bounding box center [258, 48] width 65 height 19
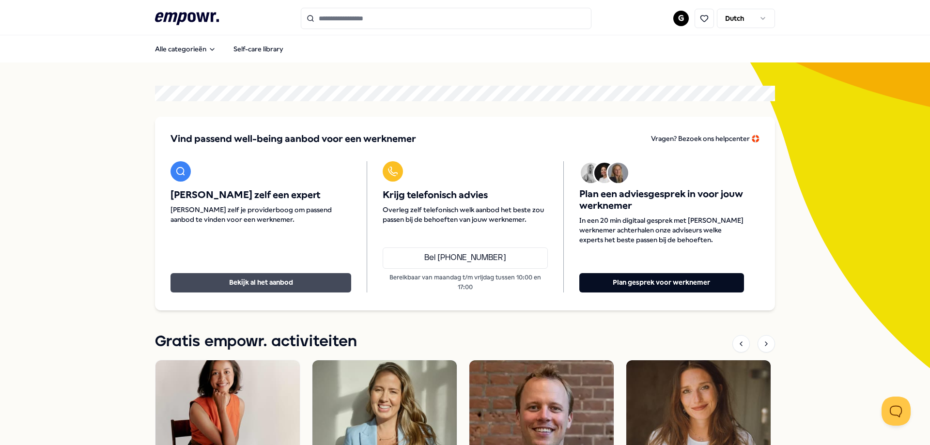
click at [286, 278] on button "Bekijk al het aanbod" at bounding box center [261, 282] width 181 height 19
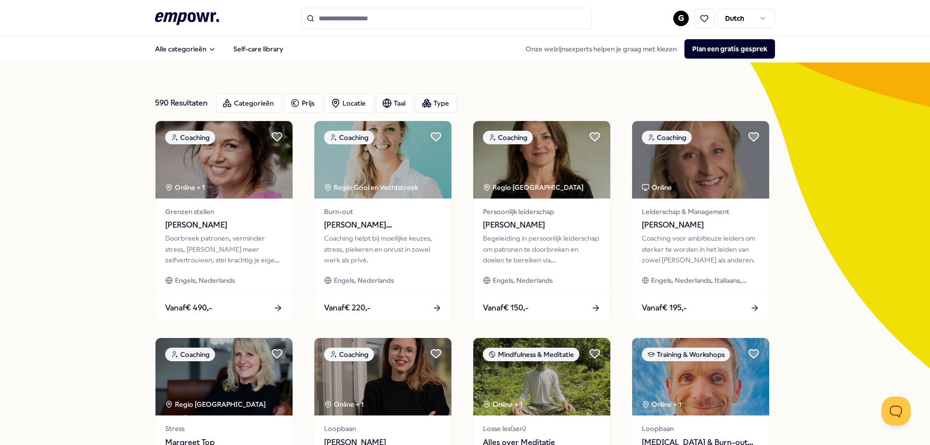
scroll to position [48, 0]
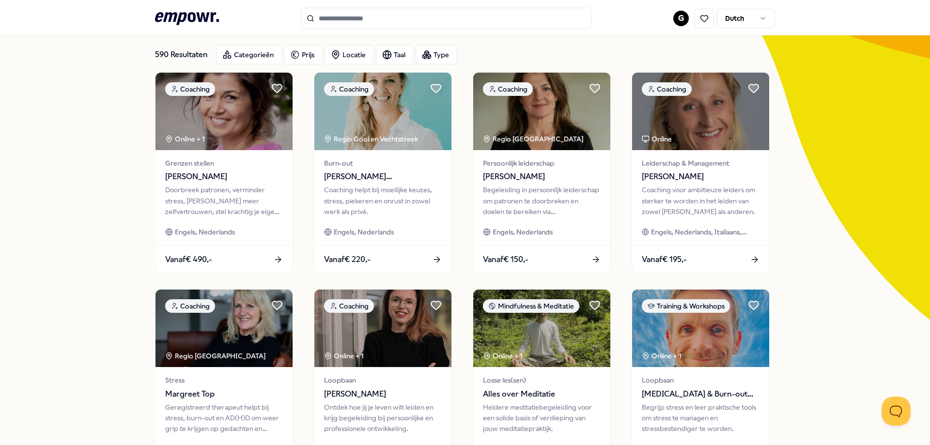
click at [48, 112] on div "590 Resultaten Categorieën Prijs Locatie Taal Type Coaching Online + 1 Grenzen …" at bounding box center [465, 392] width 930 height 756
